Goal: Find specific page/section: Find specific page/section

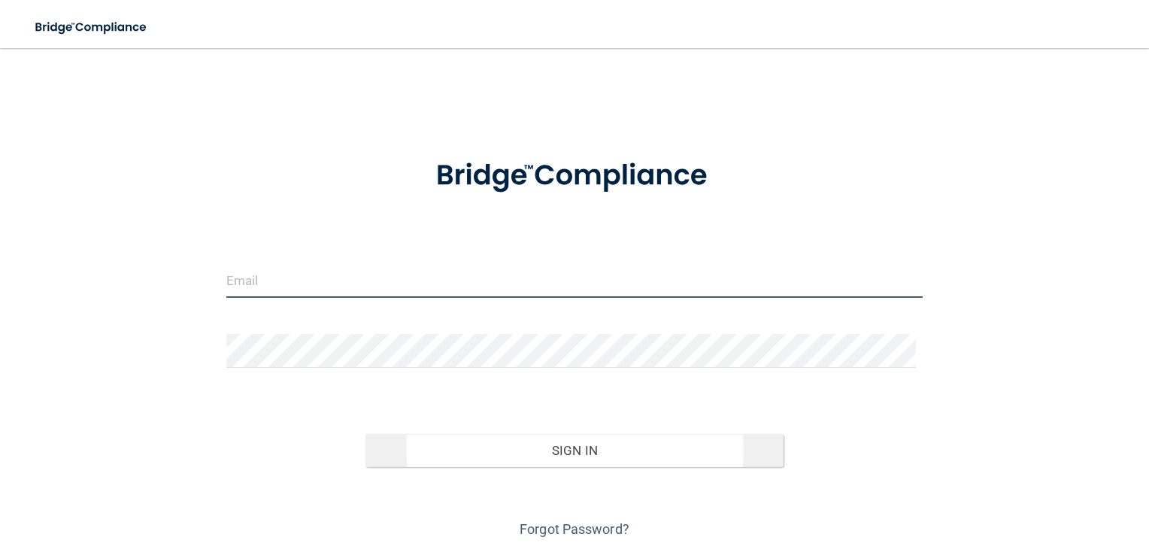
type input "[EMAIL_ADDRESS][DOMAIN_NAME]"
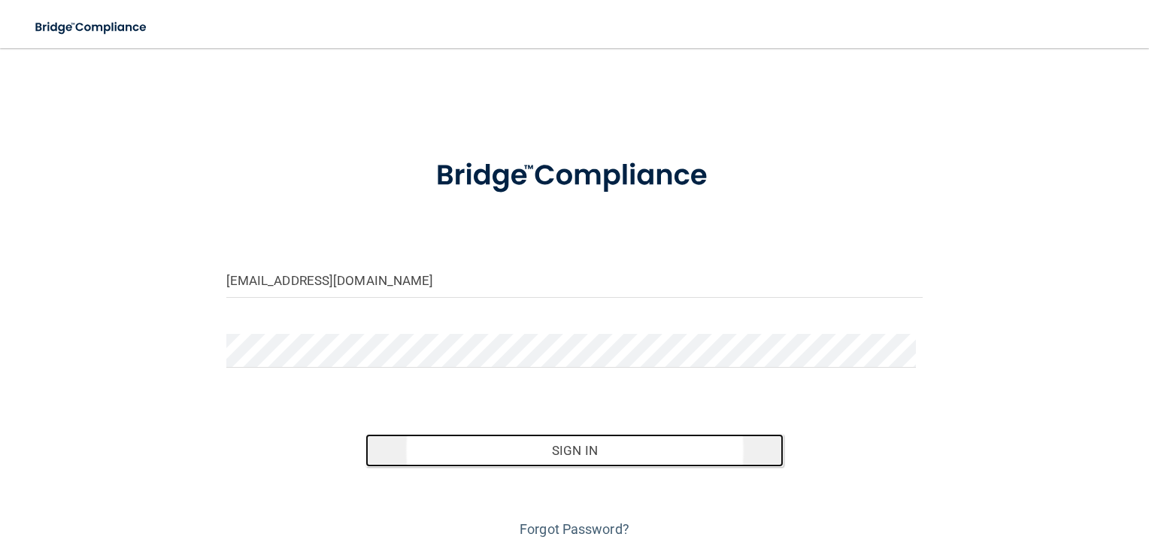
click at [568, 450] on button "Sign In" at bounding box center [575, 450] width 418 height 33
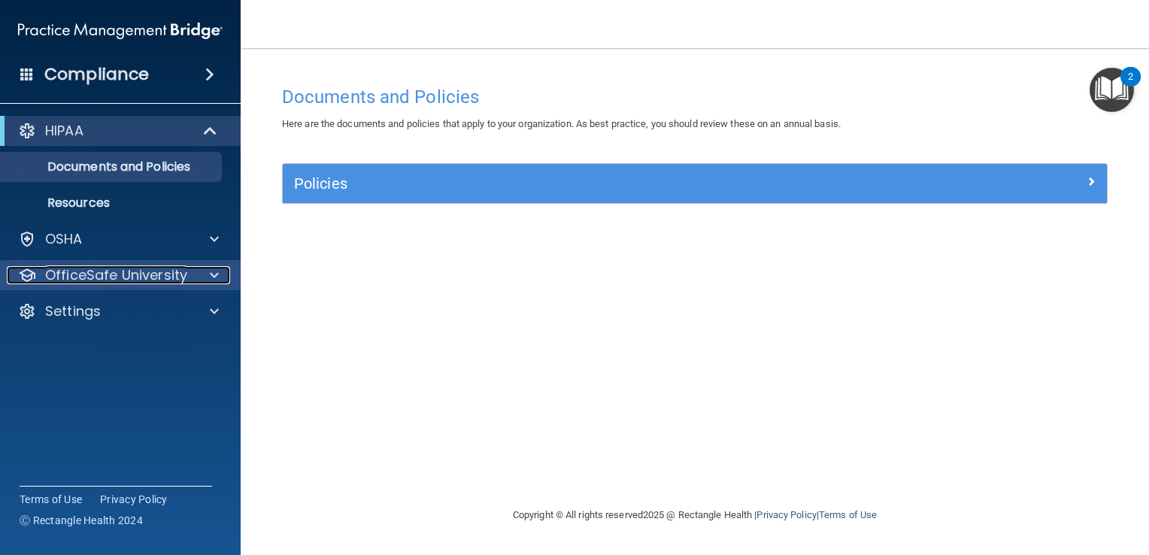
click at [215, 269] on span at bounding box center [214, 275] width 9 height 18
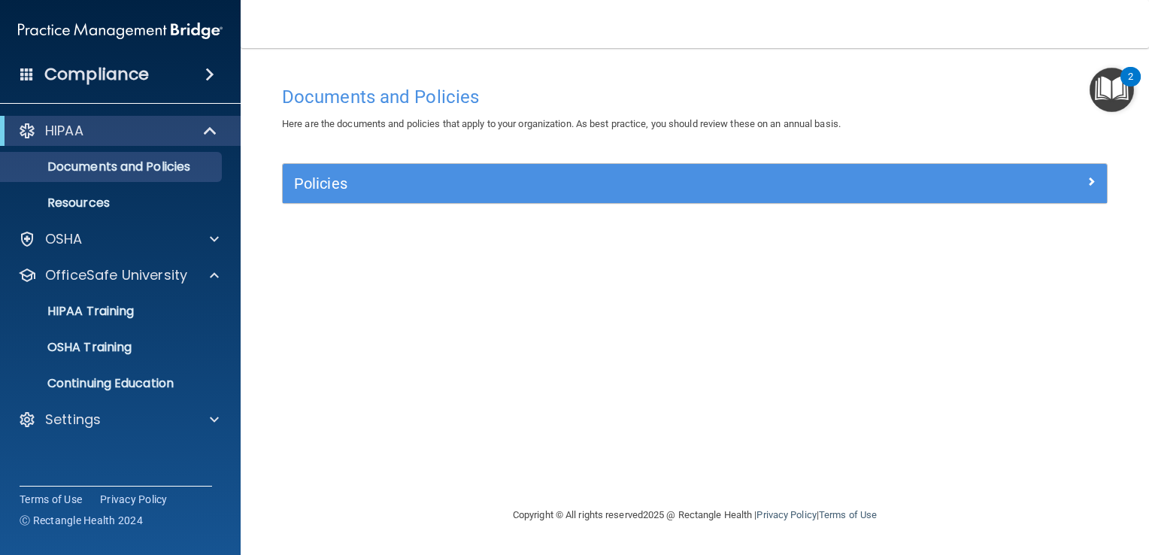
click at [1113, 99] on img "Open Resource Center, 2 new notifications" at bounding box center [1112, 90] width 44 height 44
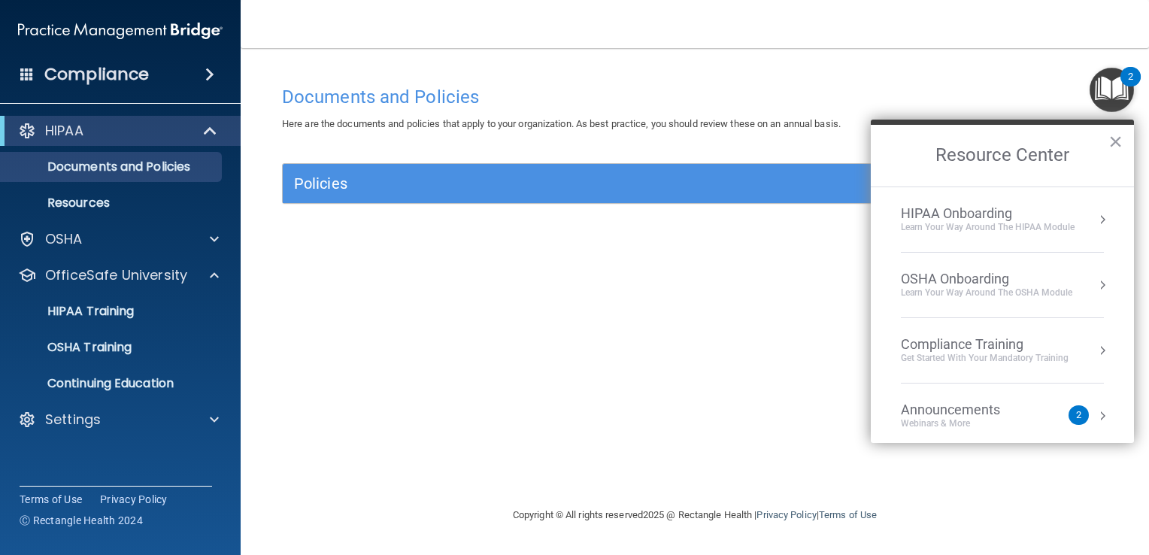
scroll to position [82, 0]
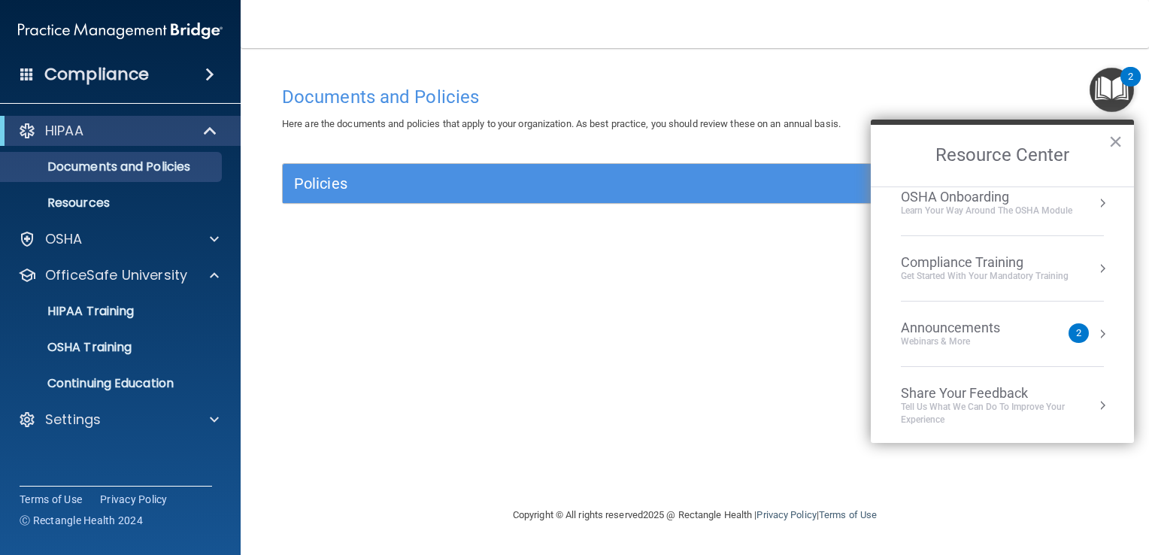
click at [1095, 332] on button "Resource Center" at bounding box center [1102, 333] width 15 height 15
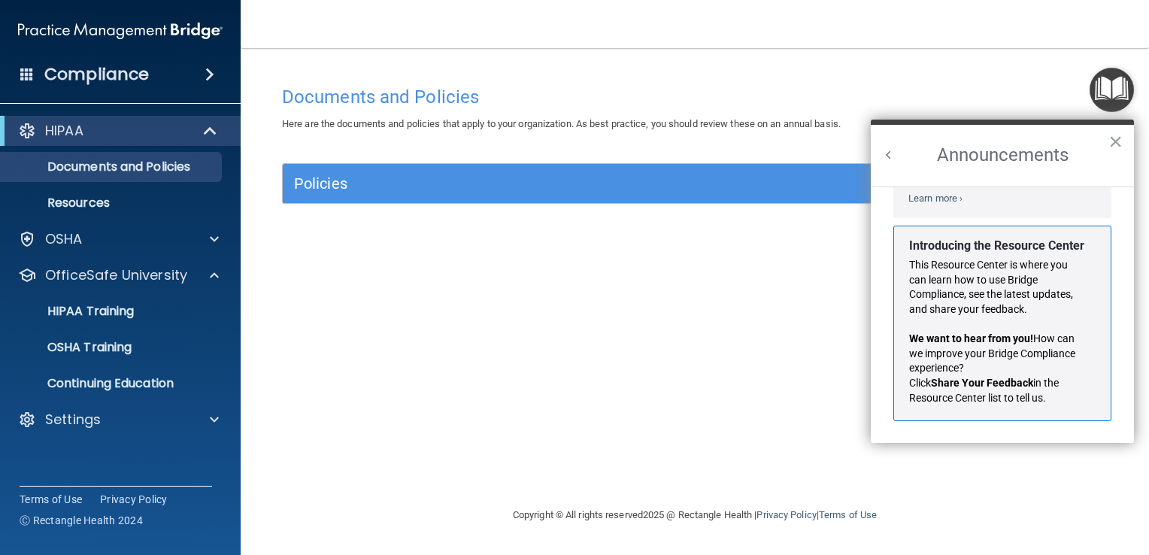
scroll to position [0, 0]
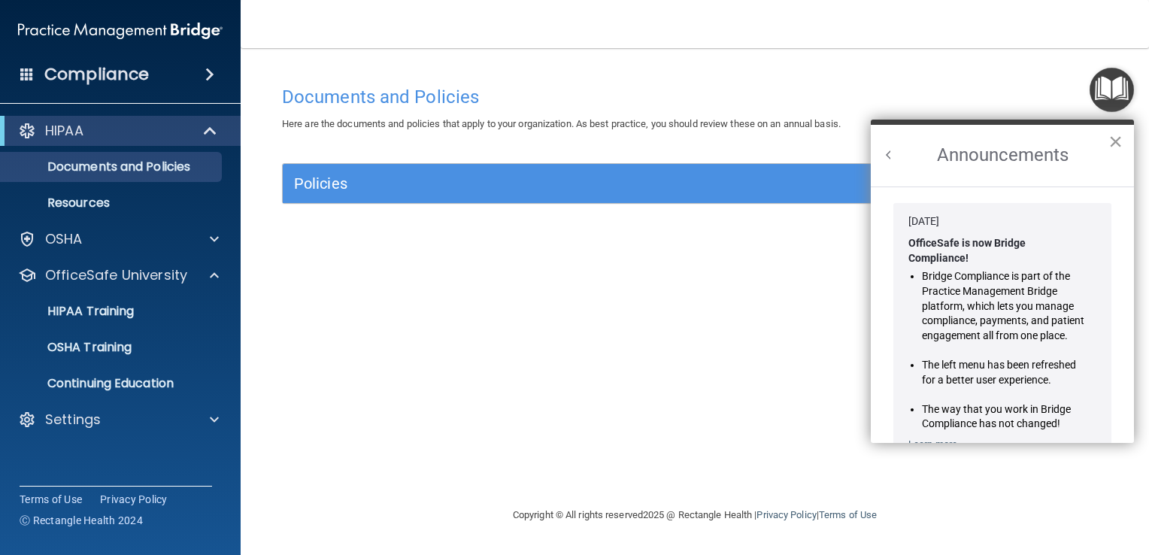
click at [1116, 137] on button "×" at bounding box center [1116, 141] width 14 height 24
